Goal: Find specific page/section: Find specific page/section

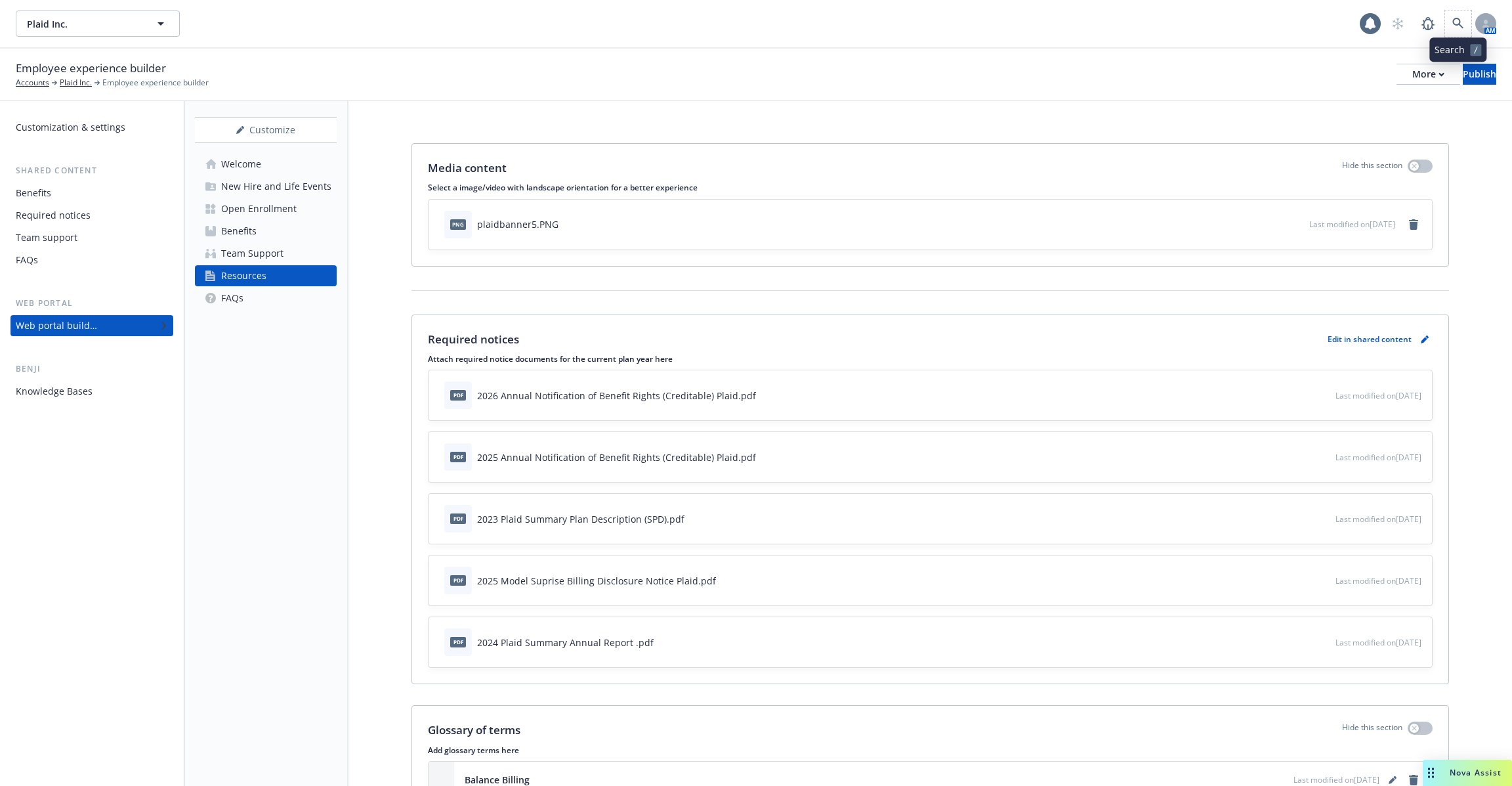
click at [1470, 31] on span at bounding box center [1458, 24] width 26 height 26
click at [1462, 25] on icon at bounding box center [1458, 23] width 11 height 11
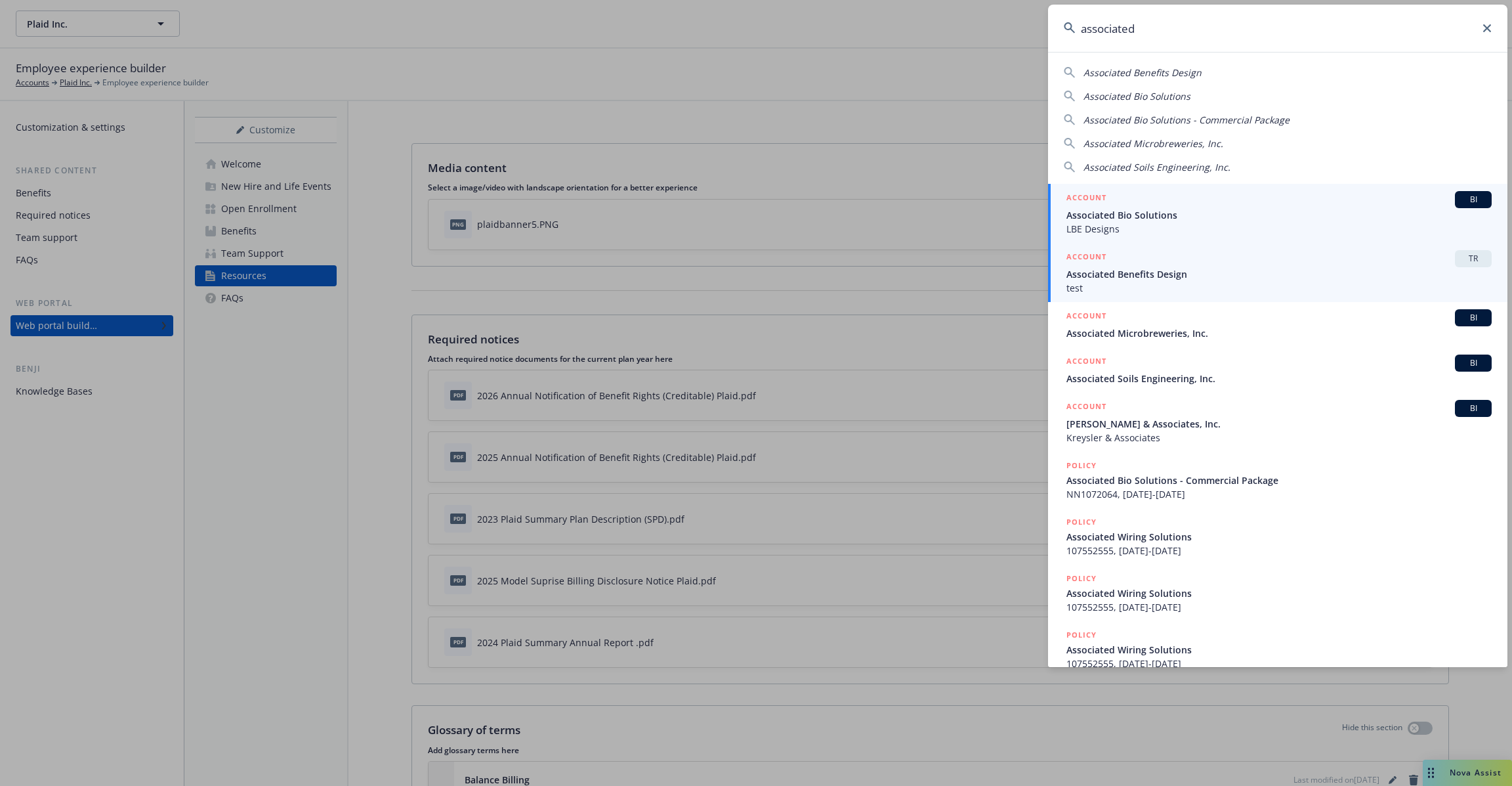
type input "associated"
click at [1158, 274] on span "Associated Benefits Design" at bounding box center [1279, 274] width 425 height 14
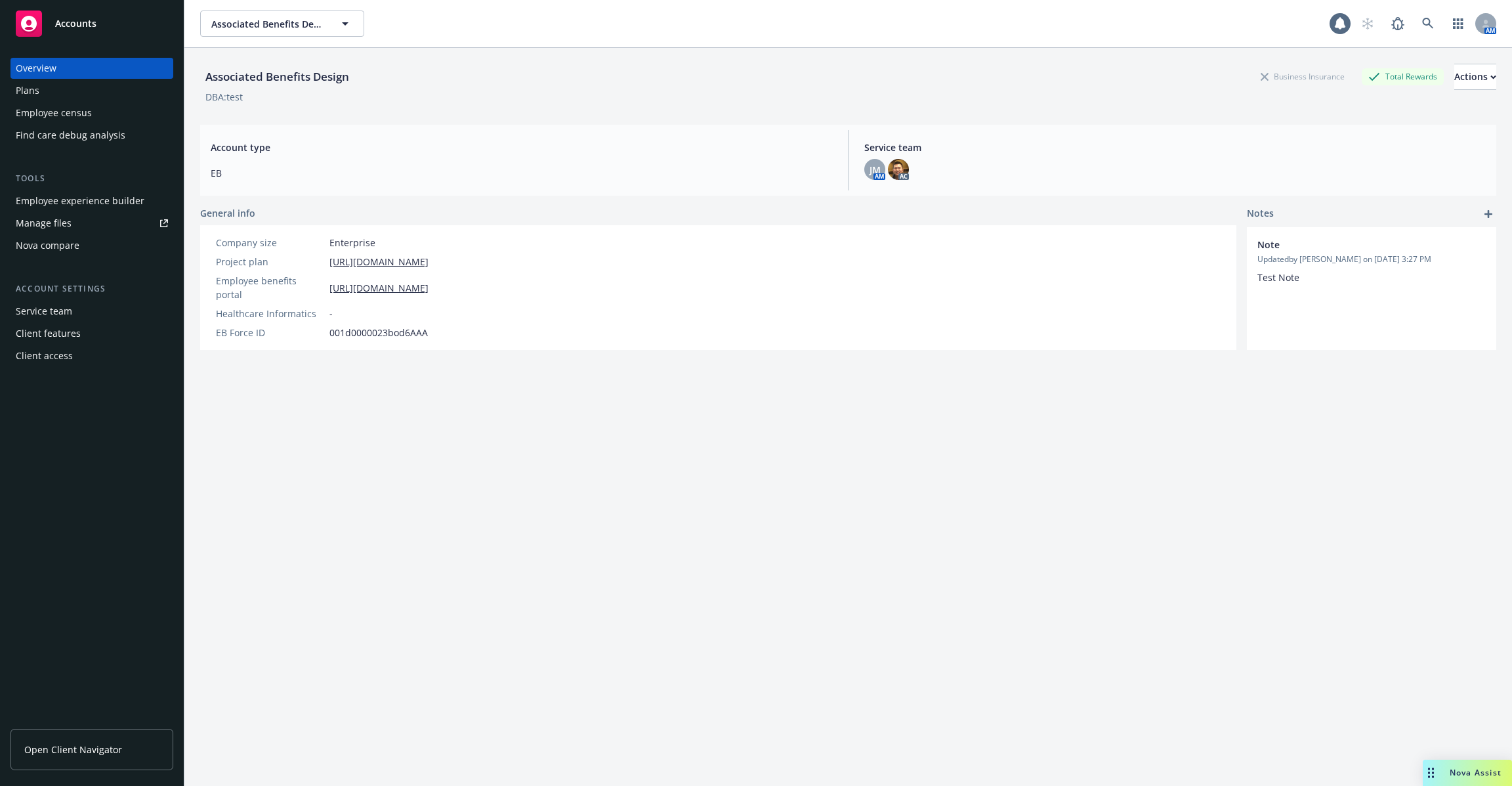
click at [108, 194] on div "Employee experience builder" at bounding box center [80, 201] width 129 height 21
